Goal: Task Accomplishment & Management: Complete application form

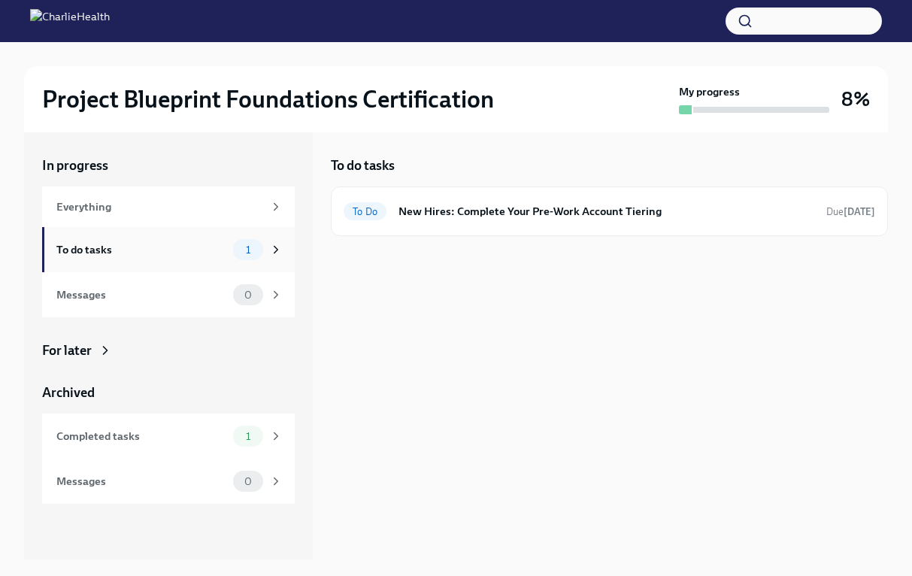
click at [126, 253] on div "To do tasks" at bounding box center [141, 249] width 171 height 17
click at [141, 254] on div "To do tasks" at bounding box center [141, 249] width 171 height 17
click at [271, 246] on icon at bounding box center [276, 250] width 14 height 14
click at [274, 247] on icon at bounding box center [276, 250] width 4 height 7
click at [168, 252] on div "To do tasks" at bounding box center [141, 249] width 171 height 17
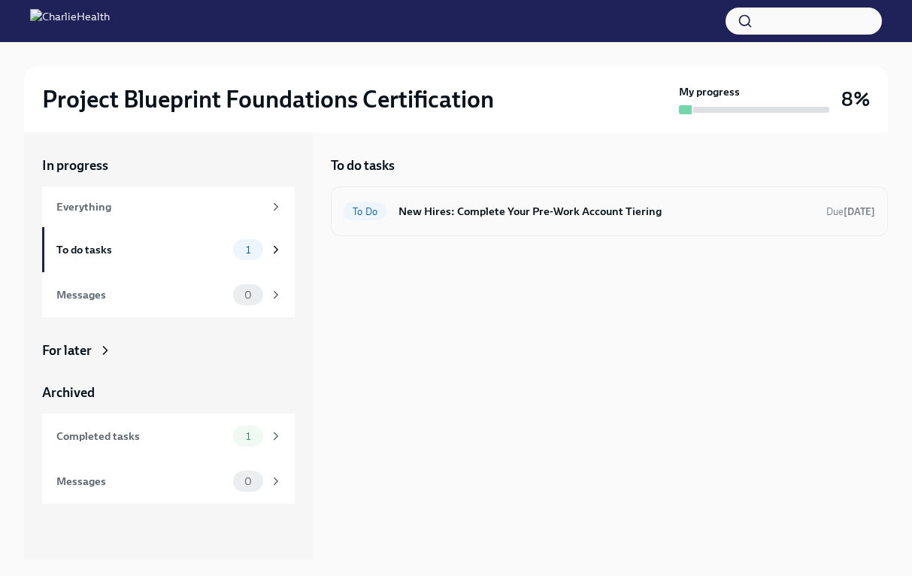
click at [537, 228] on div "To Do New Hires: Complete Your Pre-Work Account Tiering Due [DATE]" at bounding box center [609, 211] width 557 height 50
click at [534, 206] on h6 "New Hires: Complete Your Pre-Work Account Tiering" at bounding box center [606, 211] width 416 height 17
